Goal: Transaction & Acquisition: Purchase product/service

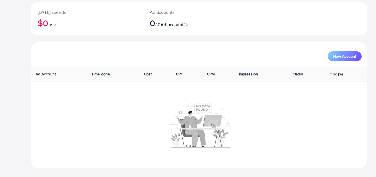
scroll to position [32, 0]
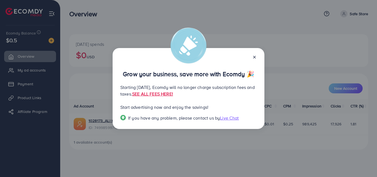
click at [256, 57] on icon at bounding box center [254, 57] width 4 height 4
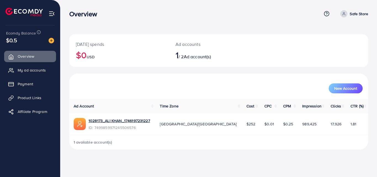
drag, startPoint x: 213, startPoint y: 125, endPoint x: 233, endPoint y: 127, distance: 20.5
click at [233, 127] on tr "1028173_ALI KHAN_1746197231227 ID: 7499859971245506576 Asia/Karachi $252 $0.01 …" at bounding box center [218, 125] width 299 height 22
click at [361, 15] on p "Safe Store" at bounding box center [359, 13] width 19 height 7
click at [44, 69] on span "My ad accounts" at bounding box center [33, 70] width 28 height 6
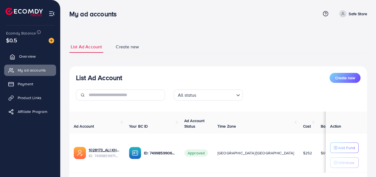
click at [27, 57] on span "Overview" at bounding box center [27, 57] width 17 height 6
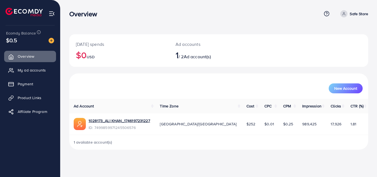
click at [325, 18] on div "Overview Help Center Contact Support Plans and Pricing Term and policy About Us…" at bounding box center [218, 13] width 299 height 15
click at [326, 14] on icon at bounding box center [327, 14] width 6 height 6
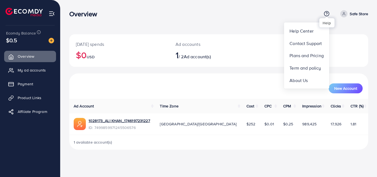
click at [326, 14] on icon at bounding box center [327, 14] width 6 height 6
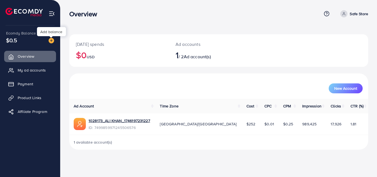
click at [51, 40] on img at bounding box center [52, 41] width 6 height 6
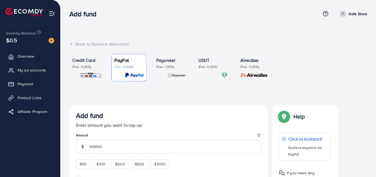
scroll to position [77, 0]
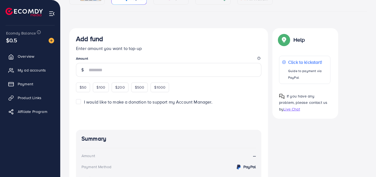
click at [80, 88] on span "$50" at bounding box center [83, 88] width 7 height 6
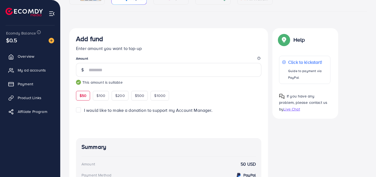
type input "**"
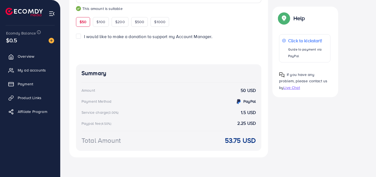
scroll to position [0, 0]
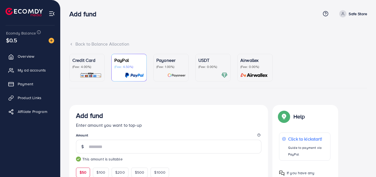
click at [213, 76] on div at bounding box center [212, 75] width 29 height 6
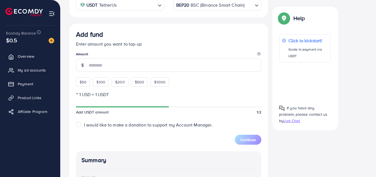
scroll to position [117, 0]
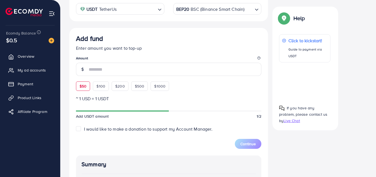
click at [82, 84] on span "$50" at bounding box center [83, 86] width 7 height 6
type input "**"
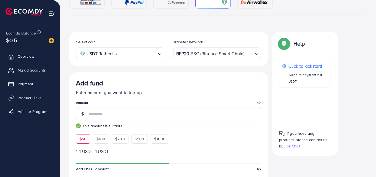
scroll to position [73, 0]
click at [217, 57] on div "BEP20 BSC (Binance Smart Chain)" at bounding box center [214, 53] width 78 height 10
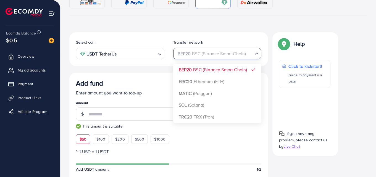
click at [211, 54] on input "Search for option" at bounding box center [214, 53] width 77 height 9
click at [128, 45] on div "Select coin USDT TetherUs Loading..." at bounding box center [120, 49] width 97 height 20
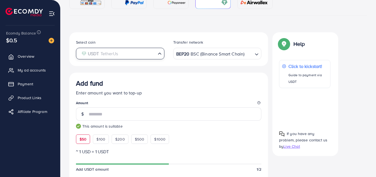
click at [128, 51] on input "Search for option" at bounding box center [116, 53] width 77 height 9
click at [221, 59] on div "BEP20 BSC (Binance Smart Chain) Loading..." at bounding box center [217, 53] width 88 height 11
click at [165, 31] on div "Credit Card (Fee: 4.00%) PayPal (Fee: 4.50%) Payoneer (Fee: 1.00%) USDT (Fee: 0…" at bounding box center [218, 155] width 298 height 348
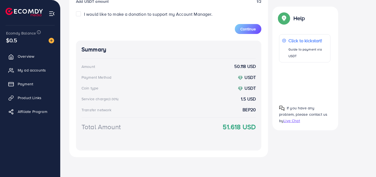
drag, startPoint x: 217, startPoint y: 124, endPoint x: 258, endPoint y: 133, distance: 42.6
click at [258, 133] on div "Summary Amount 50.118 USD Payment Method USDT Coin type USDT Service charge (3.…" at bounding box center [168, 96] width 185 height 110
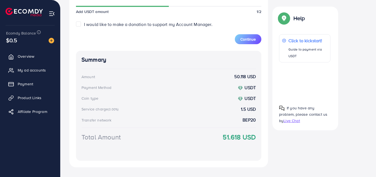
scroll to position [202, 0]
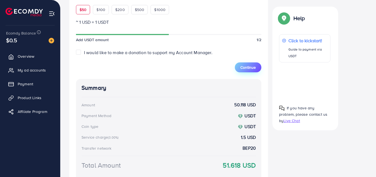
click at [244, 68] on span "Continue" at bounding box center [247, 68] width 15 height 6
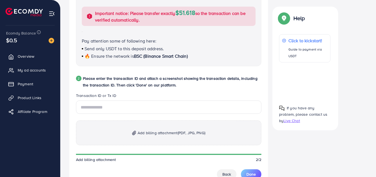
scroll to position [233, 0]
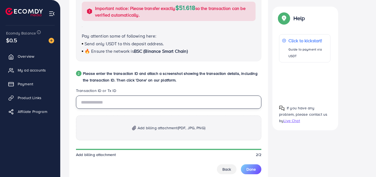
click at [137, 99] on input "text" at bounding box center [168, 102] width 185 height 13
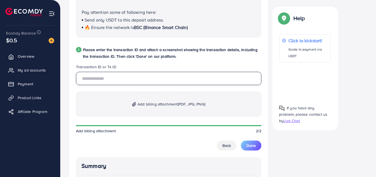
scroll to position [269, 0]
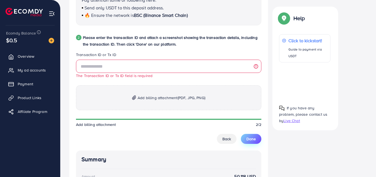
click at [253, 130] on div "The Transaction ID or Tx ID field is required Add billing attachment (PDF, JPG,…" at bounding box center [168, 102] width 185 height 84
click at [253, 139] on span "Done" at bounding box center [250, 139] width 9 height 6
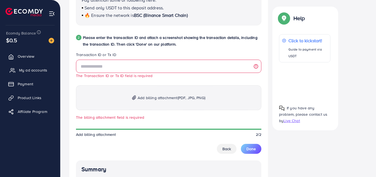
click at [19, 69] on link "My ad accounts" at bounding box center [30, 70] width 52 height 11
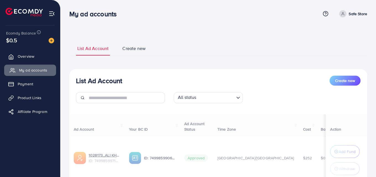
click at [19, 69] on link "My ad accounts" at bounding box center [30, 70] width 52 height 11
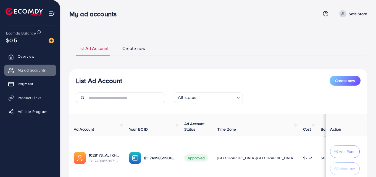
click at [352, 10] on p "Safe Store" at bounding box center [358, 13] width 19 height 7
click at [327, 14] on icon at bounding box center [326, 14] width 6 height 6
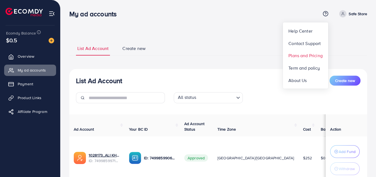
click at [308, 58] on span "Plans and Pricing" at bounding box center [305, 55] width 34 height 7
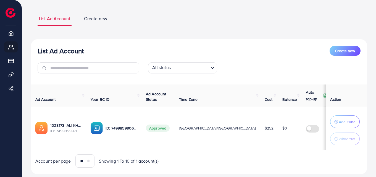
scroll to position [43, 0]
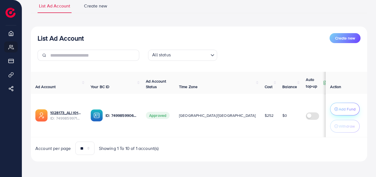
click at [349, 108] on p "Add Fund" at bounding box center [347, 109] width 17 height 7
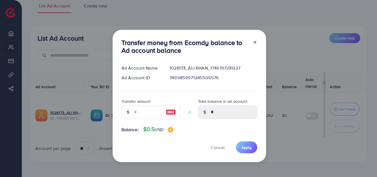
click at [168, 114] on img at bounding box center [171, 112] width 10 height 7
type input "*"
type input "****"
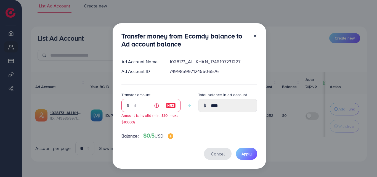
click at [212, 159] on button "Cancel" at bounding box center [218, 154] width 28 height 12
type input "*"
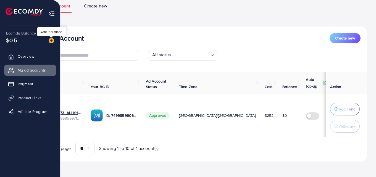
click at [52, 41] on img at bounding box center [52, 41] width 6 height 6
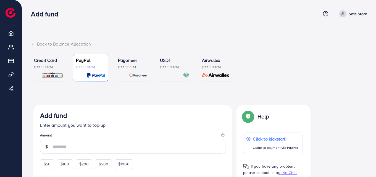
click at [154, 72] on ul "Credit Card (Fee: 4.00%) PayPal (Fee: 4.50%) Payoneer (Fee: 1.00%) USDT (Fee: 0…" at bounding box center [199, 71] width 336 height 35
click at [165, 70] on div "USDT (Fee: 0.00%)" at bounding box center [174, 68] width 29 height 22
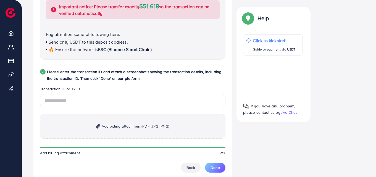
scroll to position [236, 0]
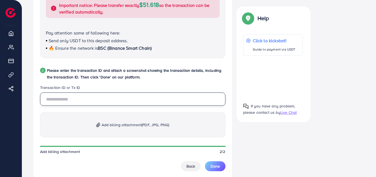
click at [68, 94] on input "text" at bounding box center [132, 99] width 185 height 13
paste input "**********"
type input "**********"
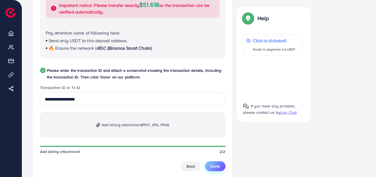
click at [217, 163] on button "Done" at bounding box center [215, 166] width 20 height 10
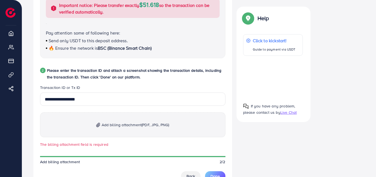
click at [145, 126] on span "(PDF, JPG, PNG)" at bounding box center [155, 125] width 28 height 6
click at [344, 47] on div "**********" at bounding box center [198, 86] width 331 height 435
click at [136, 124] on span "Add billing attachment (PDF, JPG, PNG)" at bounding box center [136, 125] width 68 height 7
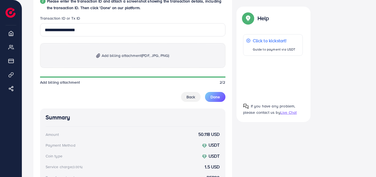
scroll to position [361, 0]
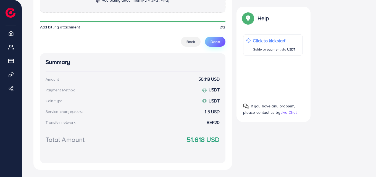
click at [214, 37] on button "Done" at bounding box center [215, 42] width 20 height 10
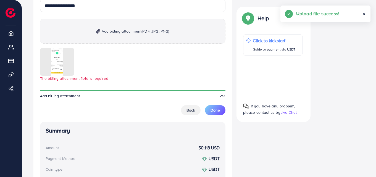
scroll to position [299, 0]
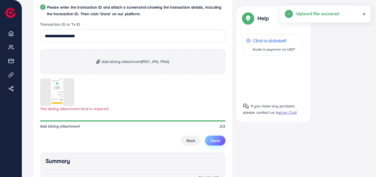
click at [215, 141] on span "Done" at bounding box center [215, 141] width 9 height 6
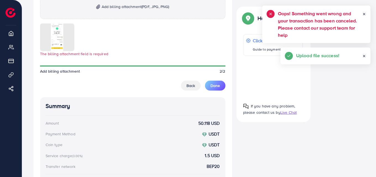
scroll to position [365, 0]
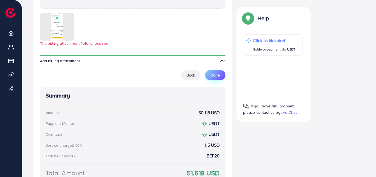
click at [220, 75] on button "Done" at bounding box center [215, 75] width 20 height 10
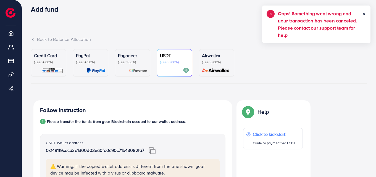
scroll to position [0, 0]
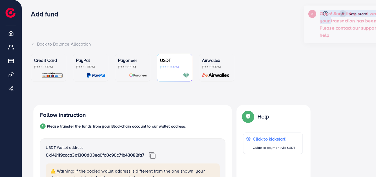
drag, startPoint x: 277, startPoint y: 12, endPoint x: 336, endPoint y: 24, distance: 60.9
click at [336, 24] on div "Oops! Something went wrong and your transaction has been canceled. Please conta…" at bounding box center [357, 24] width 99 height 29
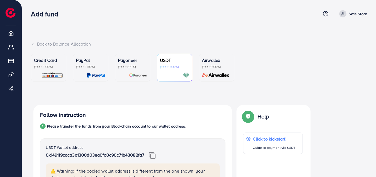
click at [173, 64] on div "USDT (Fee: 0.00%)" at bounding box center [174, 63] width 29 height 12
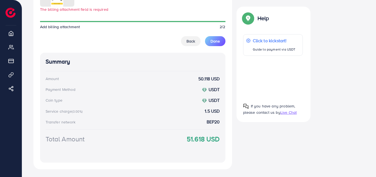
scroll to position [411, 0]
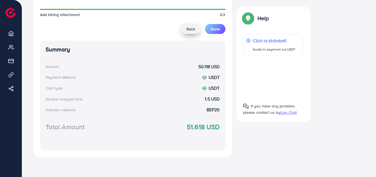
click at [195, 26] on button "Back" at bounding box center [191, 29] width 20 height 10
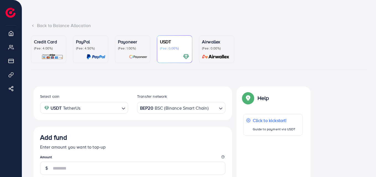
scroll to position [15, 0]
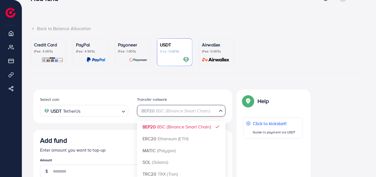
click at [182, 116] on div "BEP20 BSC (Binance Smart Chain) Loading..." at bounding box center [181, 110] width 88 height 11
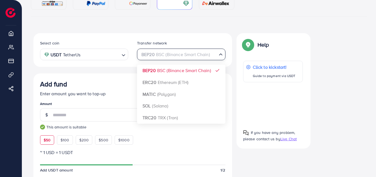
scroll to position [78, 0]
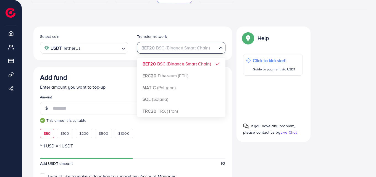
click at [162, 65] on div "Select coin USDT TetherUs Loading... Transfer network BEP20 BSC (Binance Smart …" at bounding box center [132, 173] width 199 height 293
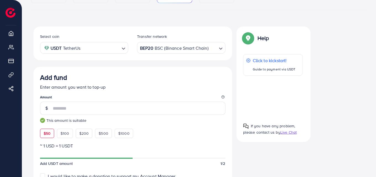
click at [102, 48] on div "Select coin USDT TetherUs Loading... Transfer network BEP20 BSC (Binance Smart …" at bounding box center [132, 44] width 199 height 34
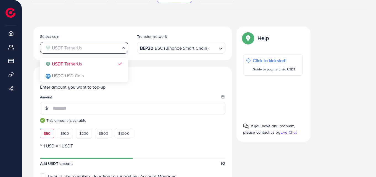
click at [216, 34] on div "Select coin USDT TetherUs Loading... USDT TetherUs USDC USD Coin Transfer netwo…" at bounding box center [133, 43] width 194 height 20
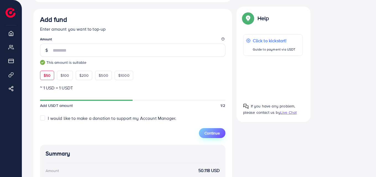
click at [214, 132] on span "Continue" at bounding box center [211, 133] width 15 height 6
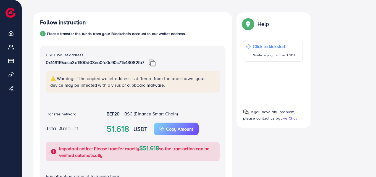
scroll to position [92, 0]
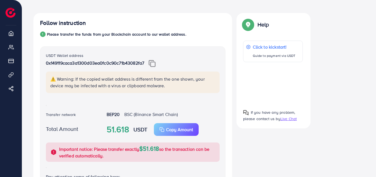
drag, startPoint x: 44, startPoint y: 63, endPoint x: 145, endPoint y: 66, distance: 101.4
click at [145, 66] on div "USDT Wallet address 0x149119caca3a1300d03ea0fc0c90c71b43082fa7 ⚠️ Warning: If t…" at bounding box center [132, 76] width 183 height 48
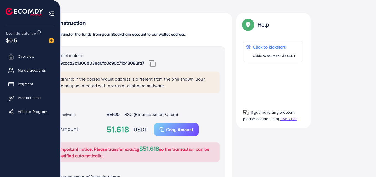
click at [24, 63] on ul "Overview My ad accounts Payment Product Links Affiliate Program" at bounding box center [30, 87] width 60 height 72
click at [6, 57] on link "Overview" at bounding box center [30, 56] width 52 height 11
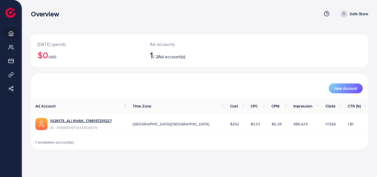
click at [159, 61] on div "Ad accounts 1 / 2 Ad account(s)" at bounding box center [185, 50] width 85 height 33
drag, startPoint x: 149, startPoint y: 57, endPoint x: 204, endPoint y: 47, distance: 56.5
click at [204, 47] on div "Ad accounts 1 / 2 Ad account(s)" at bounding box center [185, 50] width 85 height 33
